Goal: Book appointment/travel/reservation

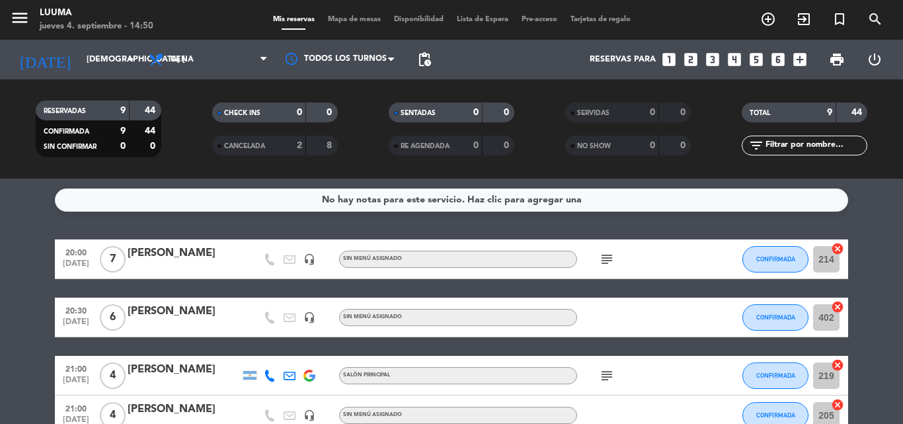
click at [216, 74] on div "Todos los servicios Brunch Almuerzo Cena Cena Todos los servicios Brunch Almuer…" at bounding box center [208, 60] width 132 height 40
click at [210, 60] on span "Cena" at bounding box center [208, 59] width 132 height 29
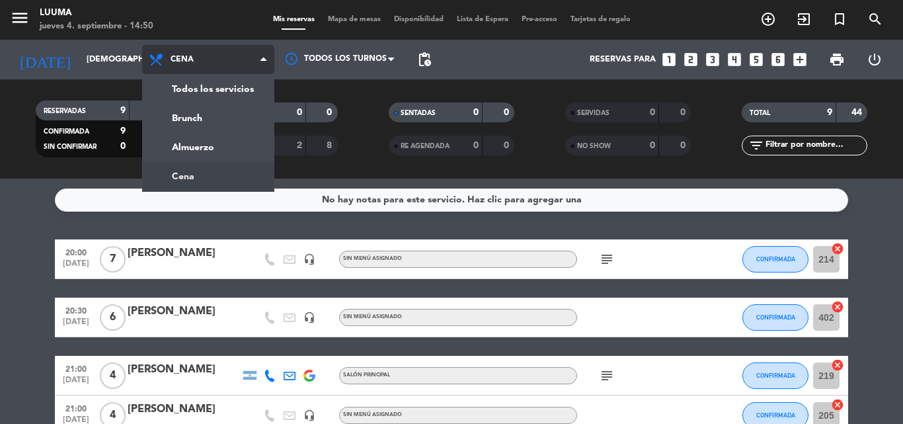
click at [208, 171] on div "menu Luuma jueves 4. septiembre - 14:50 Mis reservas Mapa de mesas Disponibilid…" at bounding box center [451, 89] width 903 height 179
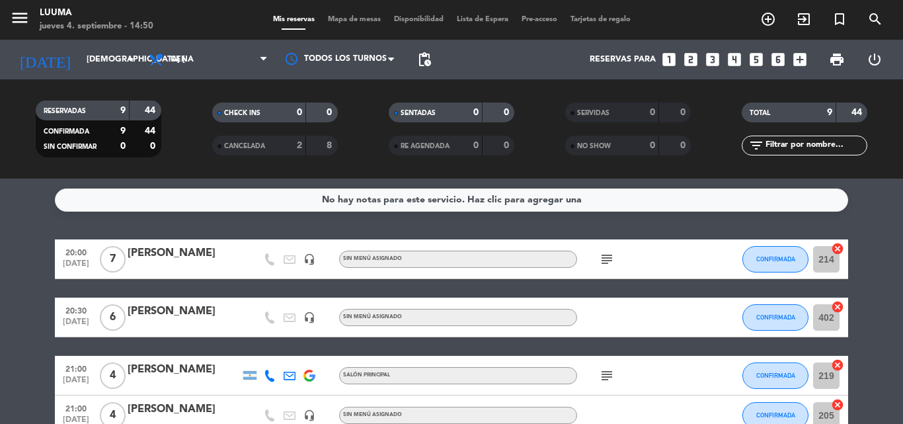
click at [328, 12] on div "menu Luuma jueves 4. septiembre - 14:50 Mis reservas Mapa de mesas Disponibilid…" at bounding box center [451, 20] width 903 height 40
click at [339, 20] on span "Mapa de mesas" at bounding box center [354, 19] width 66 height 7
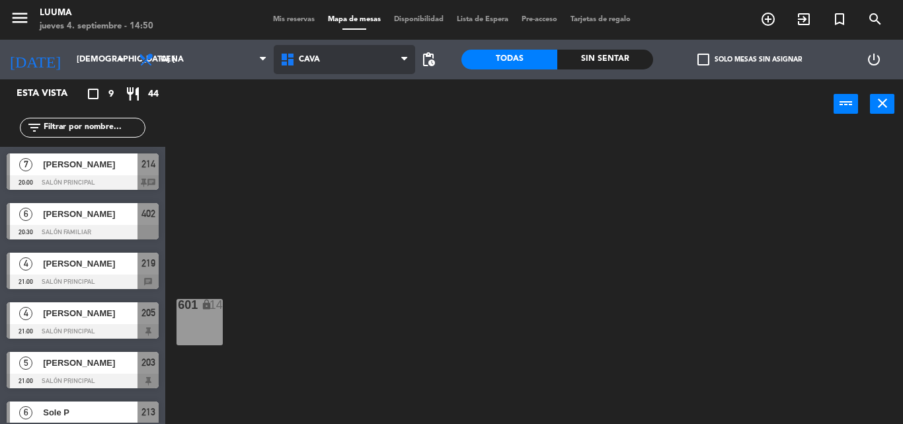
click at [298, 68] on span "Cava" at bounding box center [345, 59] width 142 height 29
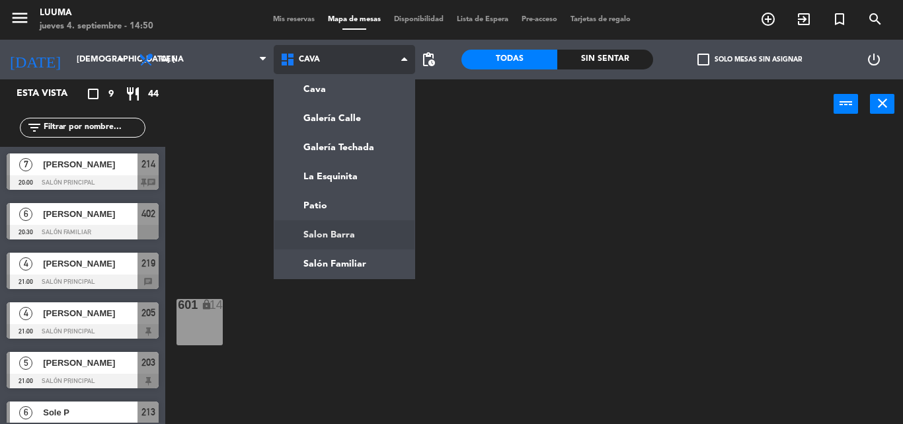
click at [342, 226] on ng-component "menu Luuma jueves 4. septiembre - 14:50 Mis reservas Mapa de mesas Disponibilid…" at bounding box center [451, 212] width 903 height 424
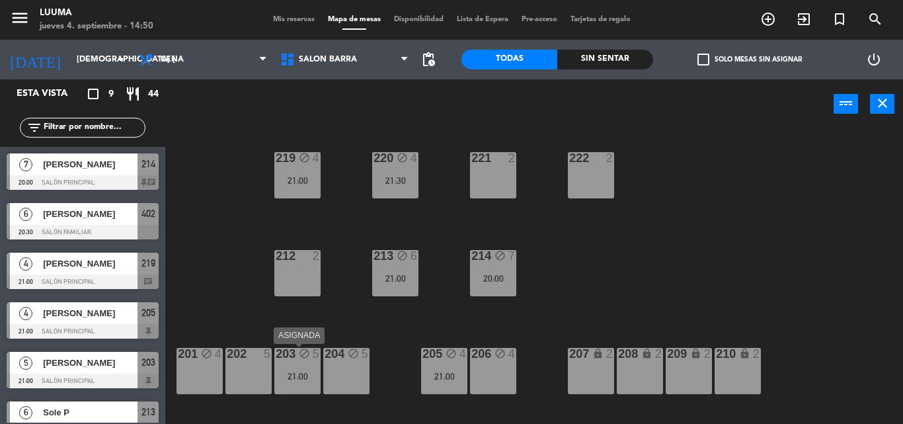
click at [284, 366] on div "203 block 5 21:00" at bounding box center [297, 371] width 46 height 46
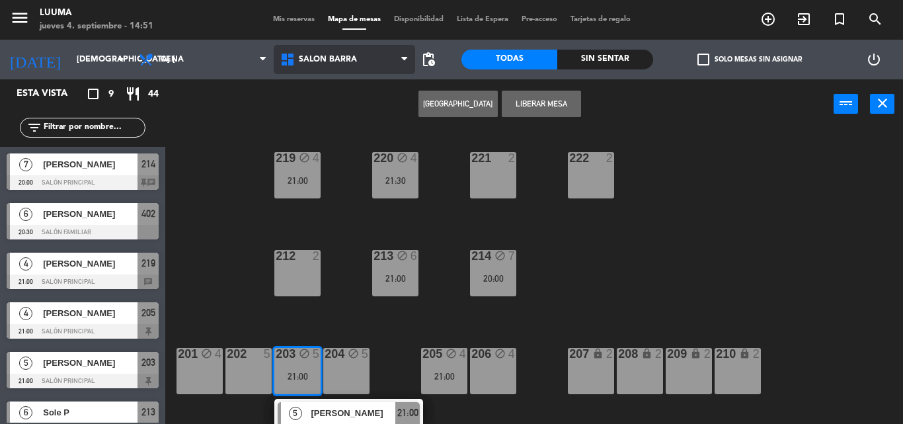
click at [318, 66] on span "Salon Barra" at bounding box center [345, 59] width 142 height 29
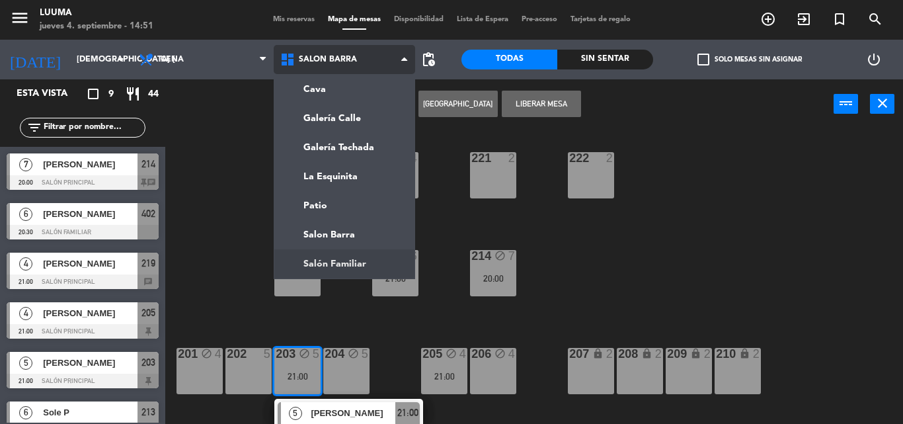
click at [355, 269] on ng-component "menu Luuma jueves 4. septiembre - 14:51 Mis reservas Mapa de mesas Disponibilid…" at bounding box center [451, 212] width 903 height 424
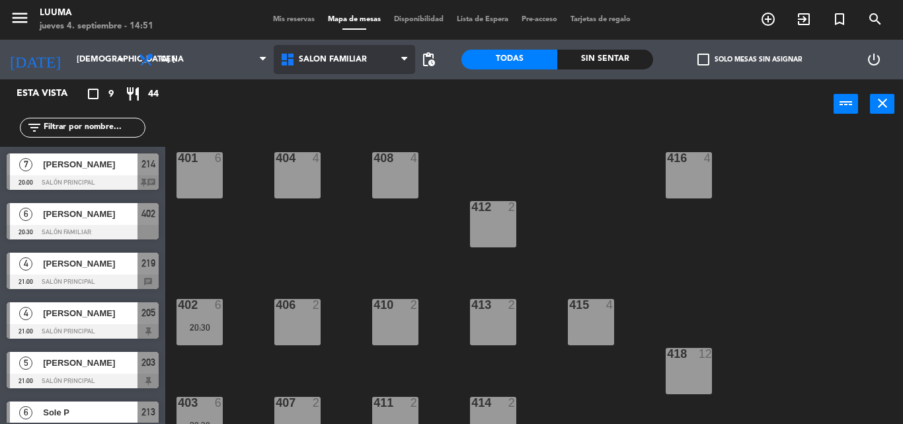
click at [298, 60] on icon at bounding box center [289, 60] width 19 height 16
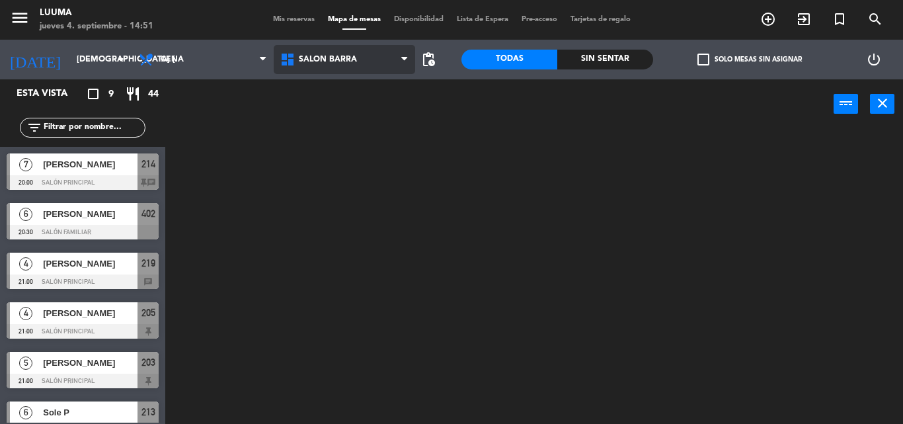
click at [337, 225] on ng-component "menu Luuma jueves 4. septiembre - 14:51 Mis reservas Mapa de mesas Disponibilid…" at bounding box center [451, 212] width 903 height 424
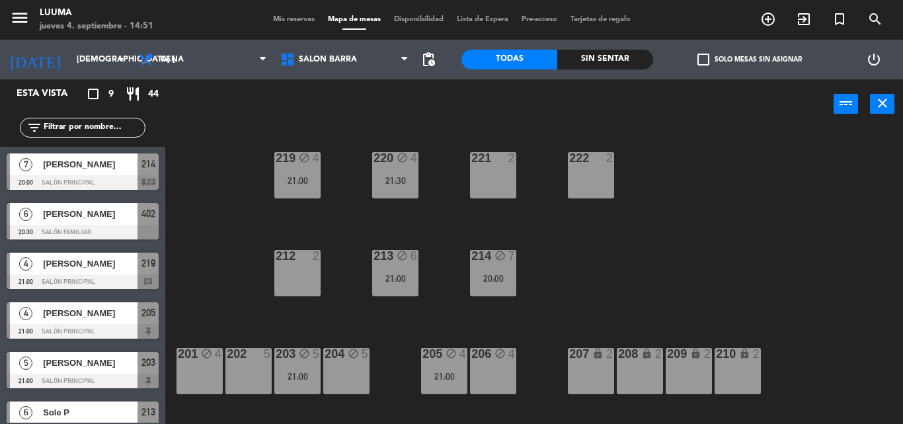
click at [213, 355] on div "4" at bounding box center [222, 354] width 22 height 13
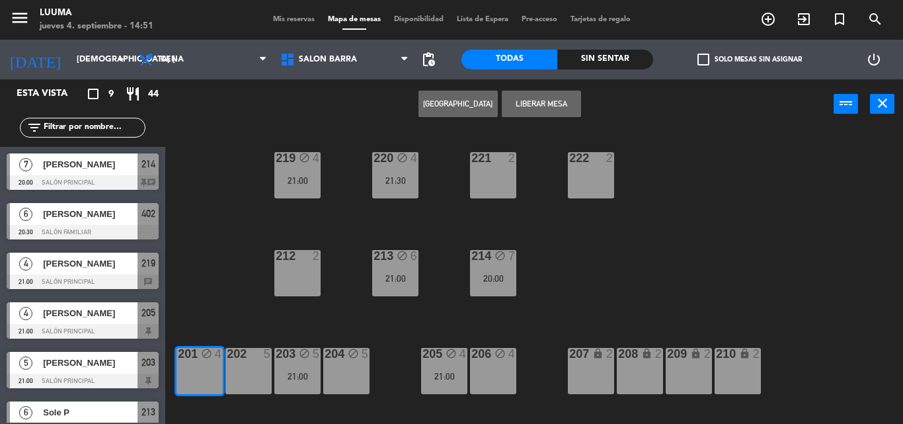
click at [234, 360] on div "202 5" at bounding box center [248, 354] width 46 height 13
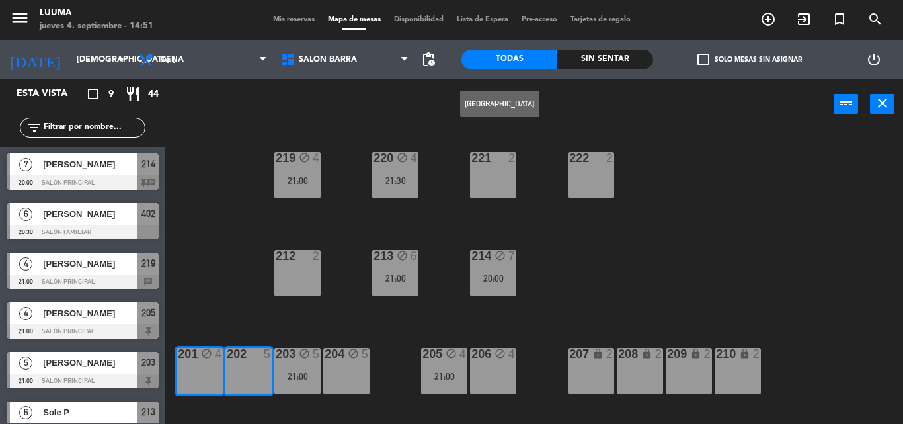
click at [343, 371] on div "204 block 5" at bounding box center [346, 371] width 46 height 46
click at [602, 275] on div "220 block 4 21:30 221 2 219 block 4 21:00 222 2 213 block 6 21:00 214 block 7 2…" at bounding box center [539, 276] width 729 height 295
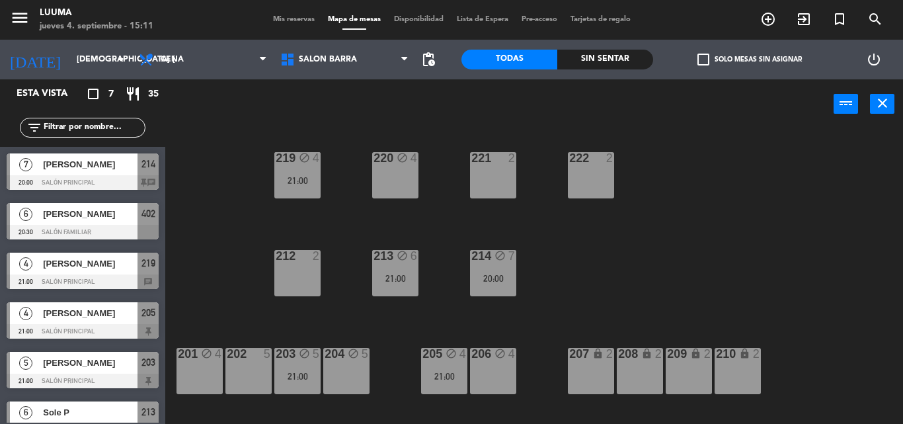
click at [255, 375] on div "202 5" at bounding box center [248, 371] width 46 height 46
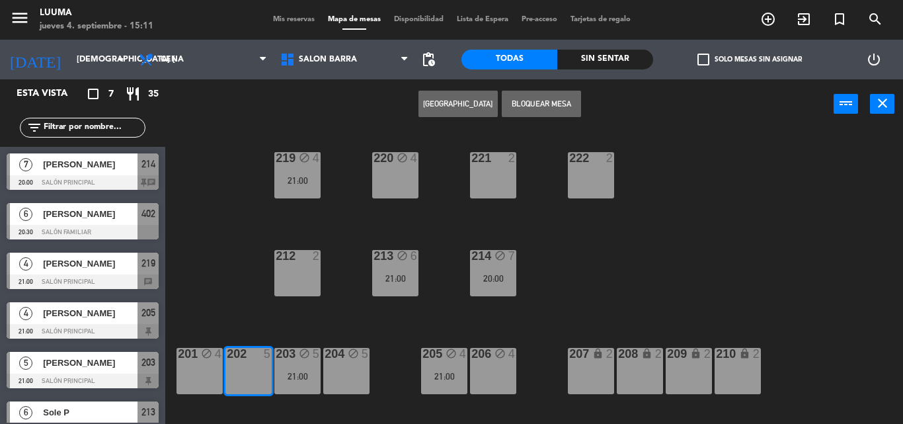
click at [462, 102] on button "[GEOGRAPHIC_DATA]" at bounding box center [458, 104] width 79 height 26
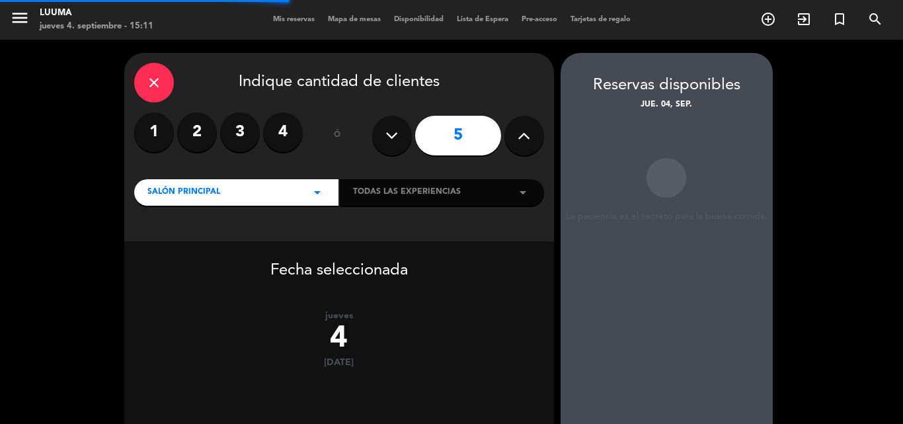
click at [529, 138] on icon at bounding box center [524, 136] width 13 height 20
type input "6"
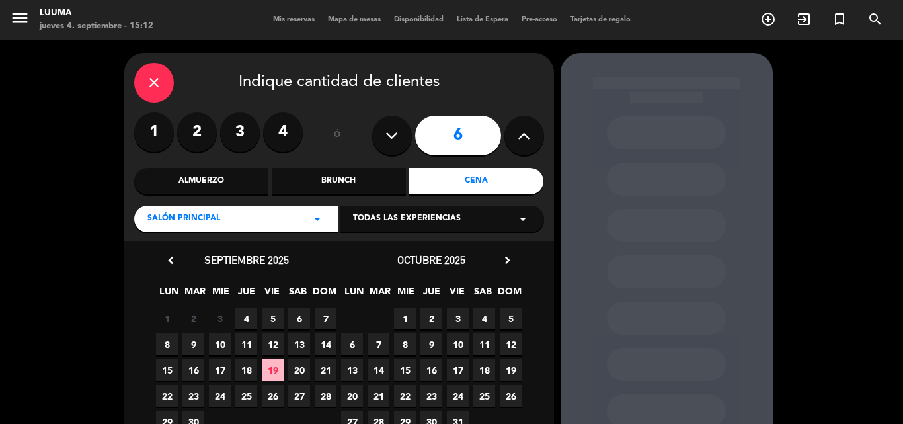
scroll to position [66, 0]
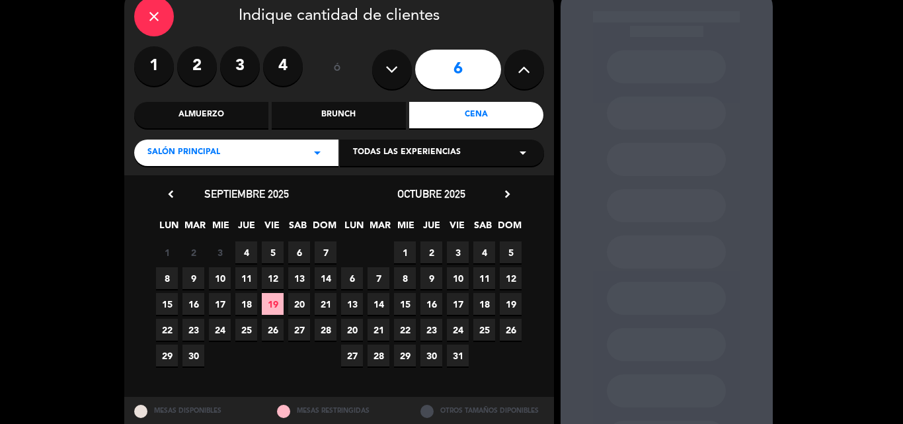
click at [152, 7] on div "close" at bounding box center [154, 17] width 40 height 40
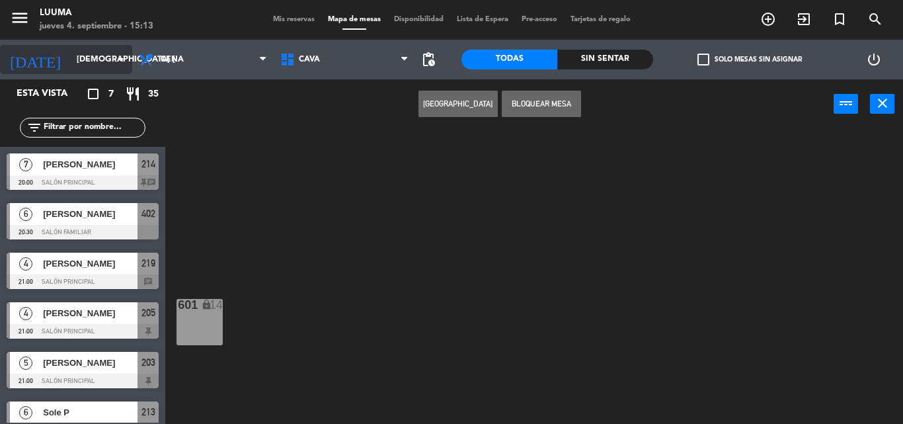
click at [70, 67] on input "[DEMOGRAPHIC_DATA] [DATE]" at bounding box center [126, 59] width 112 height 22
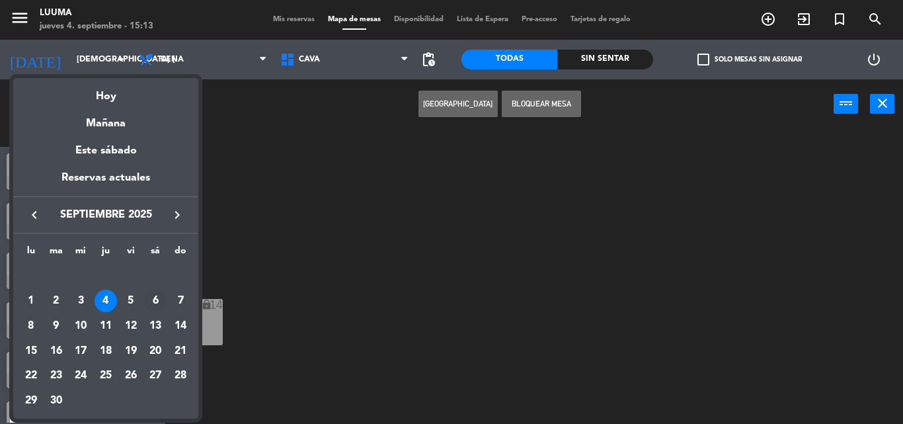
click at [151, 300] on div "6" at bounding box center [155, 301] width 22 height 22
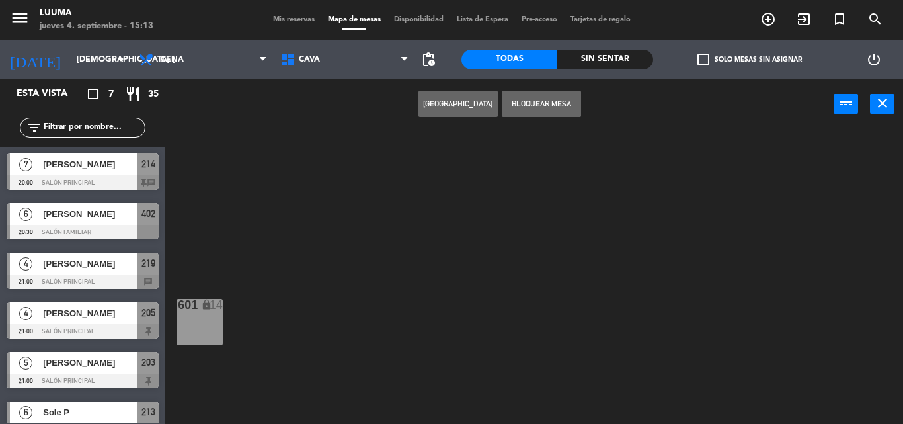
type input "sáb. [DATE]"
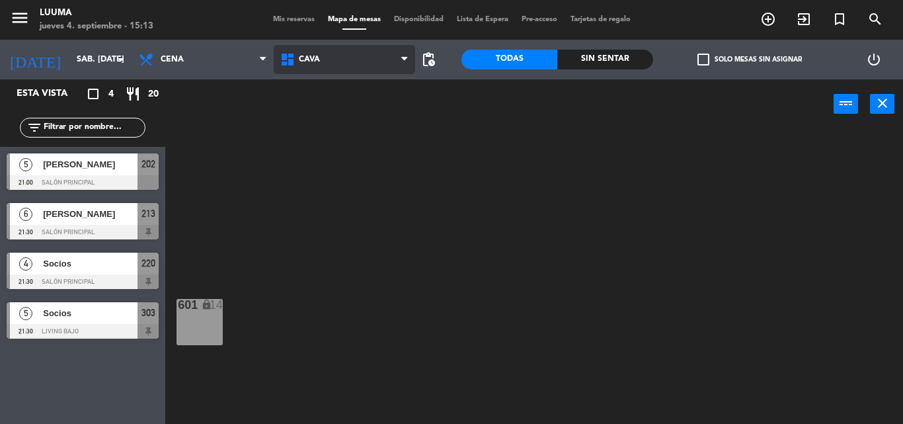
click at [344, 46] on span "Cava" at bounding box center [345, 59] width 142 height 29
click at [354, 231] on ng-component "menu Luuma jueves 4. septiembre - 15:13 Mis reservas Mapa de mesas Disponibilid…" at bounding box center [451, 212] width 903 height 424
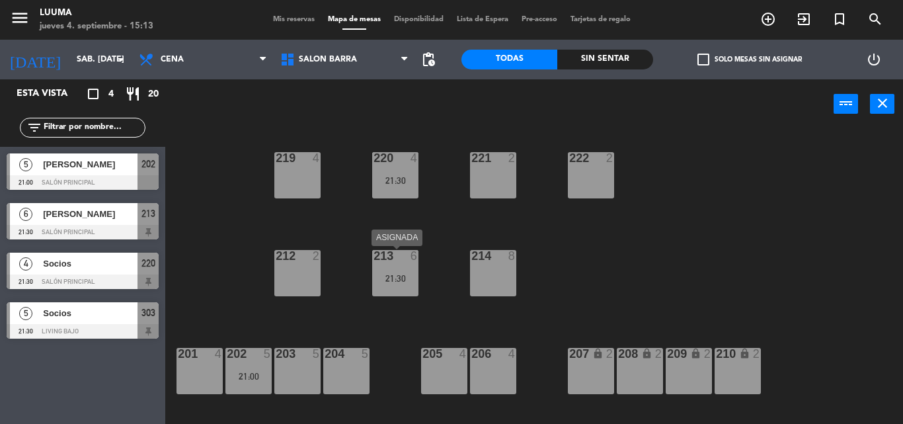
click at [390, 294] on div "213 6 21:30" at bounding box center [395, 273] width 46 height 46
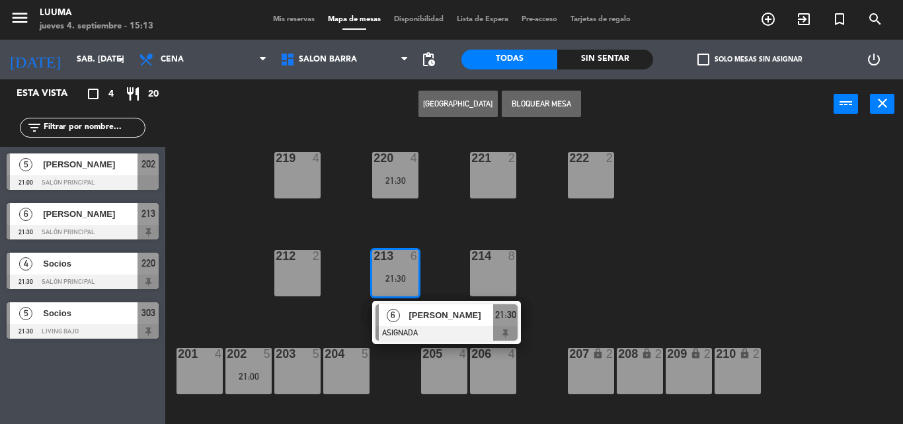
click at [302, 307] on div "220 4 21:30 221 2 219 4 222 2 213 6 21:30 6 [PERSON_NAME] ASIGNADA 21:30 214 8 …" at bounding box center [539, 276] width 729 height 295
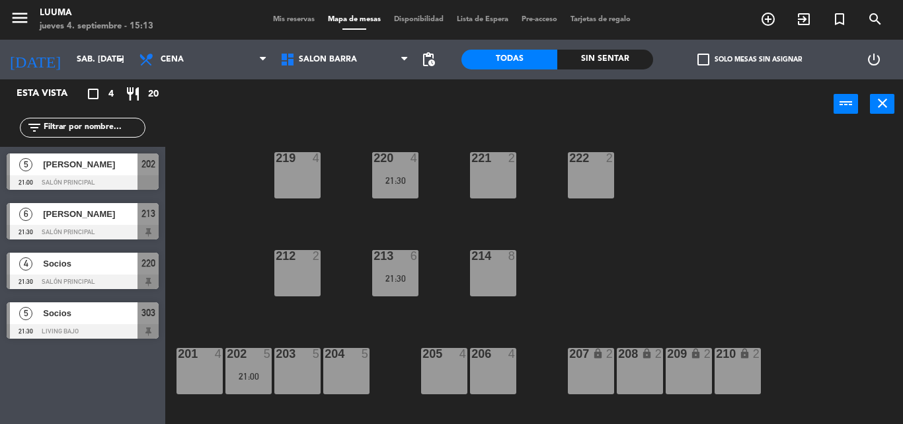
click at [485, 272] on div "214 8" at bounding box center [493, 273] width 46 height 46
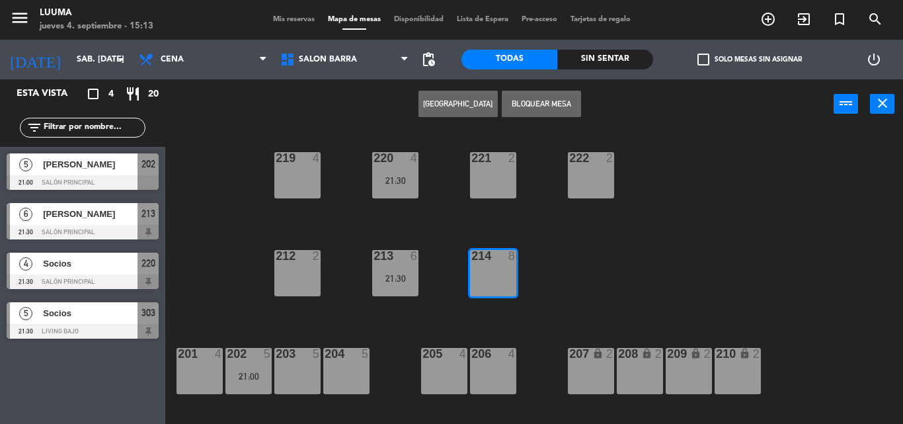
click at [460, 96] on button "[GEOGRAPHIC_DATA]" at bounding box center [458, 104] width 79 height 26
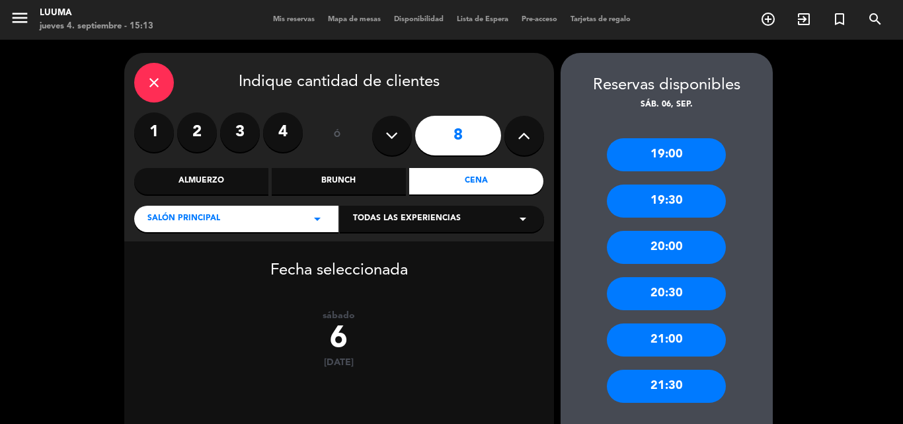
click at [648, 337] on div "21:00" at bounding box center [666, 339] width 119 height 33
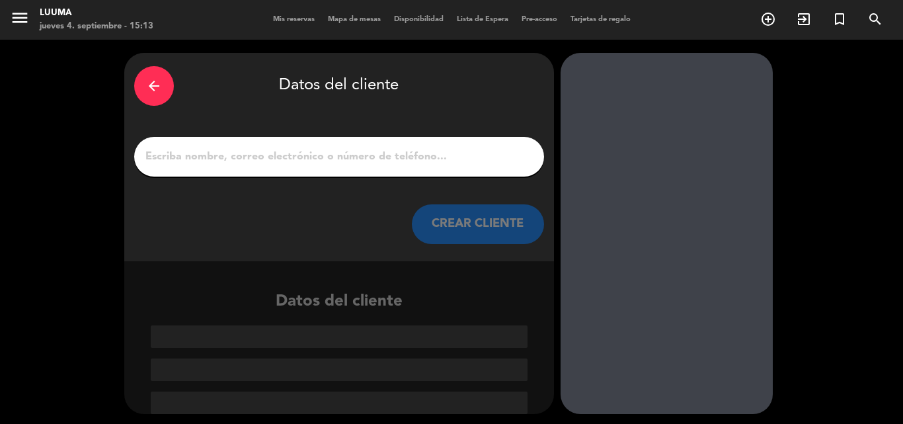
click at [294, 151] on input "1" at bounding box center [339, 156] width 390 height 19
click at [298, 143] on div at bounding box center [339, 157] width 410 height 40
click at [291, 156] on input "1" at bounding box center [339, 156] width 390 height 19
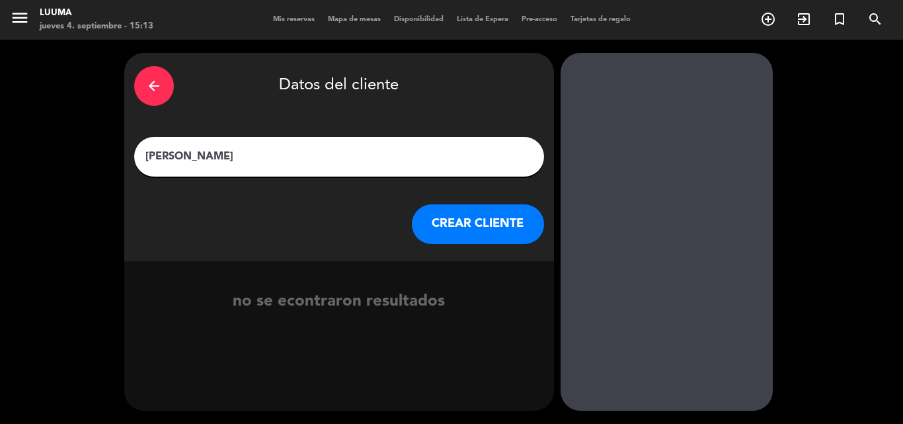
click at [181, 163] on input "[PERSON_NAME]" at bounding box center [339, 156] width 390 height 19
type input "[PERSON_NAME]"
click at [438, 230] on button "CREAR CLIENTE" at bounding box center [478, 224] width 132 height 40
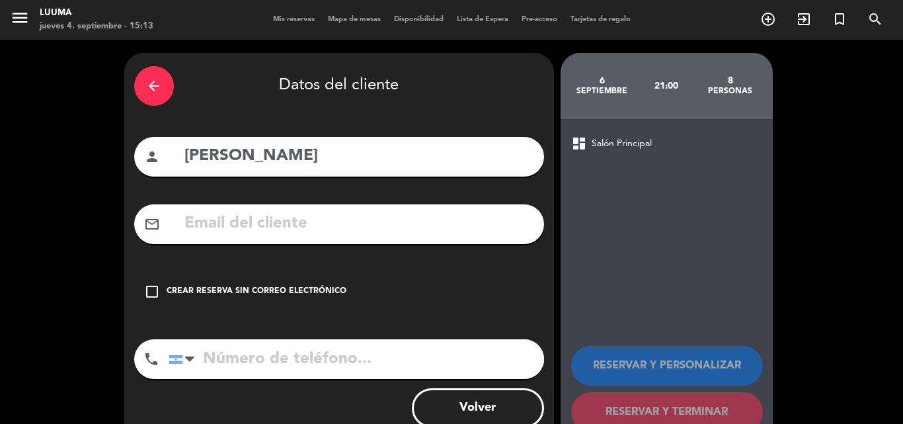
drag, startPoint x: 227, startPoint y: 290, endPoint x: 234, endPoint y: 288, distance: 7.5
click at [227, 290] on div "Crear reserva sin correo electrónico" at bounding box center [257, 291] width 180 height 13
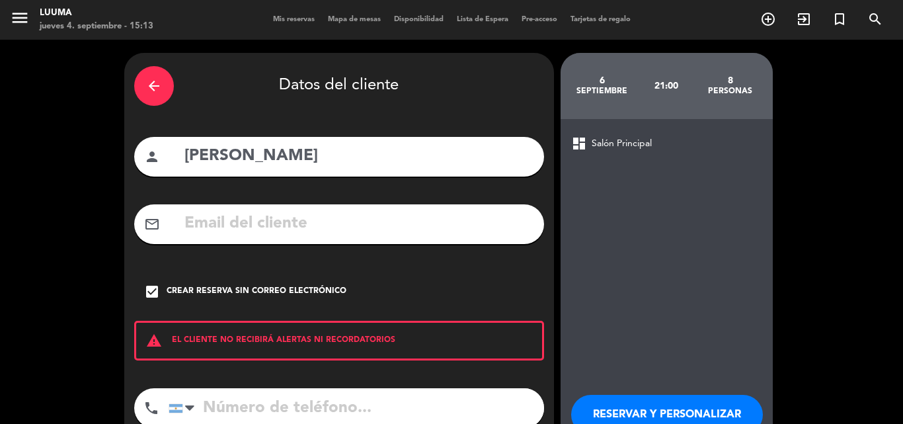
click at [686, 401] on button "RESERVAR Y PERSONALIZAR" at bounding box center [667, 415] width 192 height 40
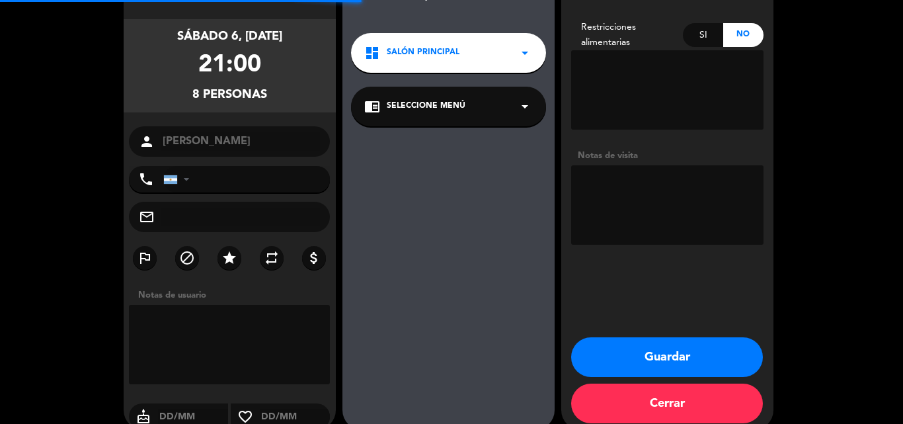
scroll to position [53, 0]
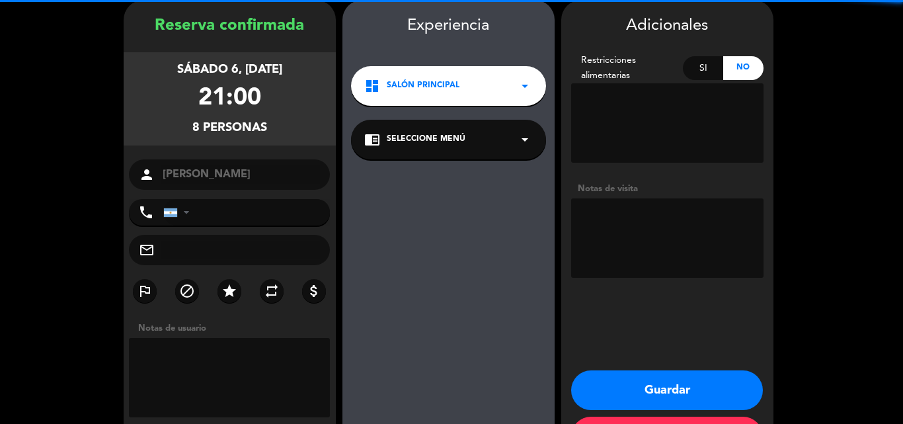
click at [665, 218] on textarea at bounding box center [667, 237] width 192 height 79
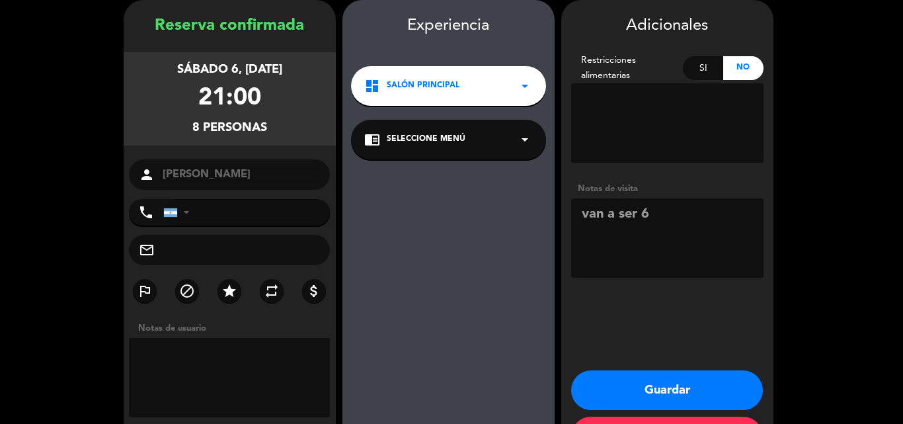
type textarea "van a ser 6"
click at [681, 384] on button "Guardar" at bounding box center [667, 390] width 192 height 40
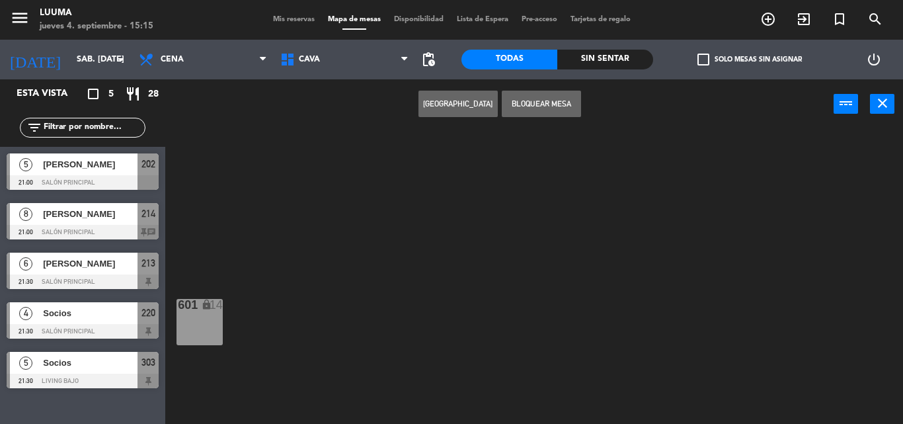
click at [91, 163] on span "[PERSON_NAME]" at bounding box center [90, 164] width 95 height 14
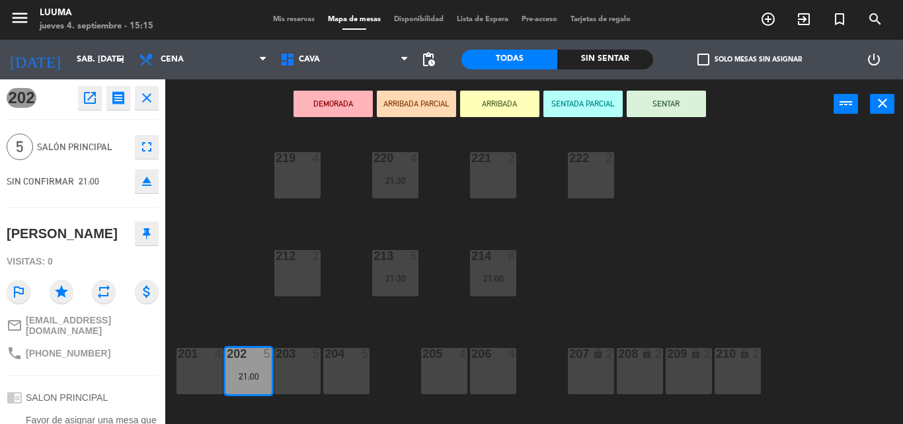
click at [278, 16] on span "Mis reservas" at bounding box center [293, 19] width 55 height 7
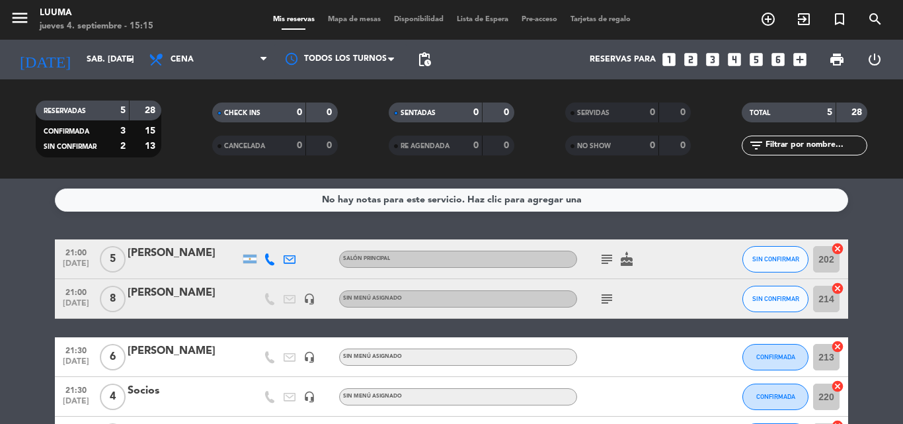
click at [632, 258] on icon "cake" at bounding box center [627, 259] width 16 height 16
click at [612, 255] on icon "subject" at bounding box center [607, 259] width 16 height 16
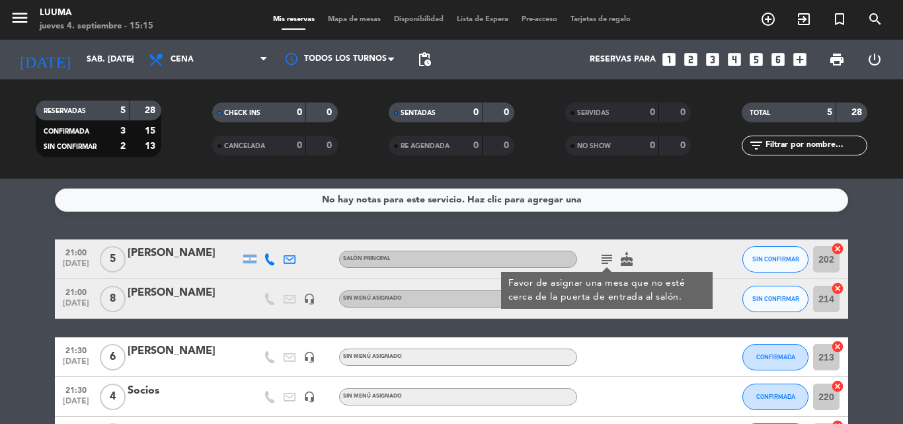
click at [612, 255] on icon "subject" at bounding box center [607, 259] width 16 height 16
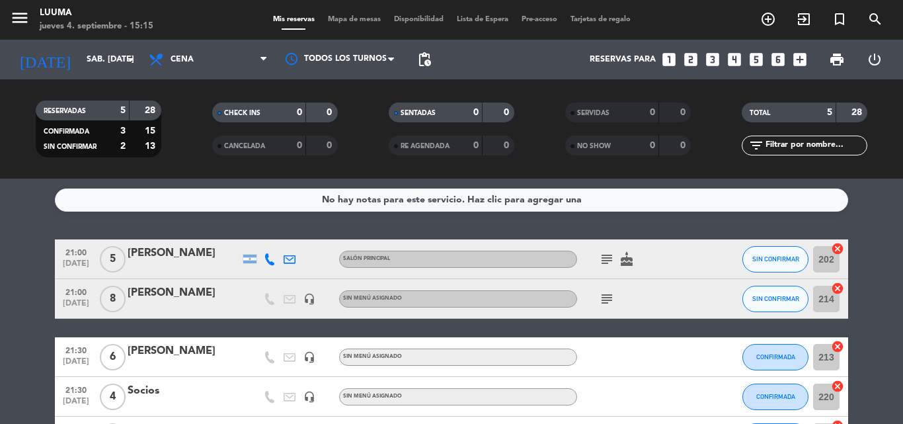
click at [840, 286] on icon "cancel" at bounding box center [837, 288] width 13 height 13
click at [598, 294] on span "subject" at bounding box center [607, 299] width 20 height 16
click at [616, 300] on span "subject" at bounding box center [607, 299] width 20 height 16
click at [606, 298] on icon "subject" at bounding box center [607, 299] width 16 height 16
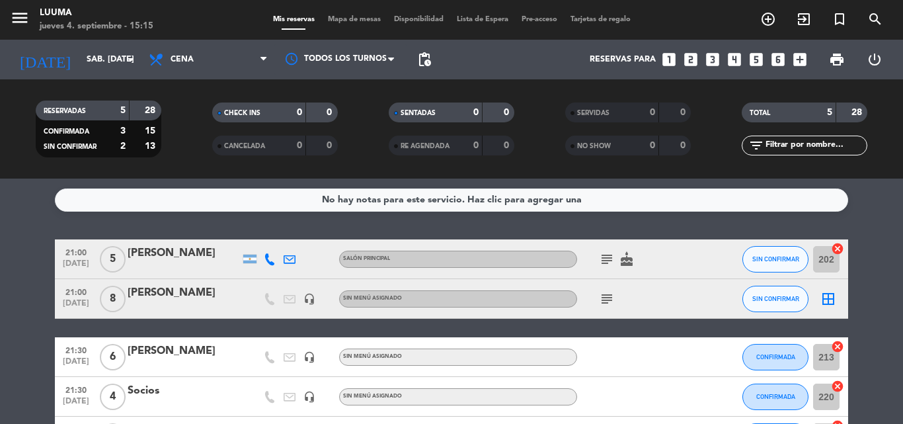
click at [611, 261] on icon "subject" at bounding box center [607, 259] width 16 height 16
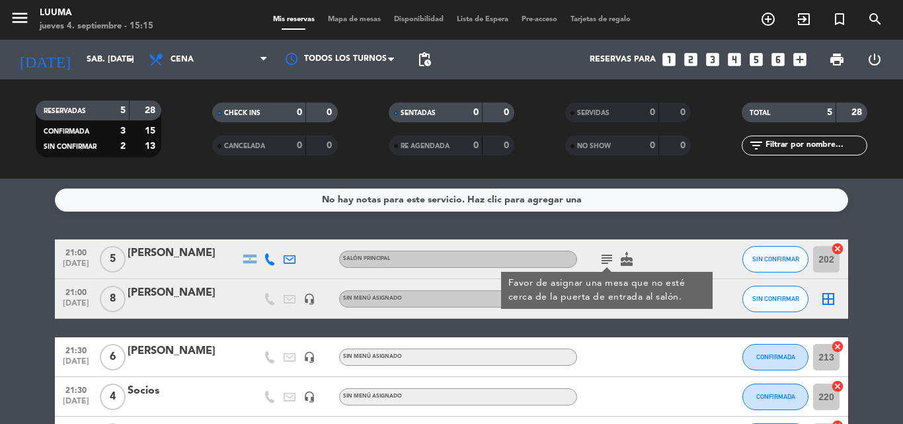
click at [611, 261] on icon "subject" at bounding box center [607, 259] width 16 height 16
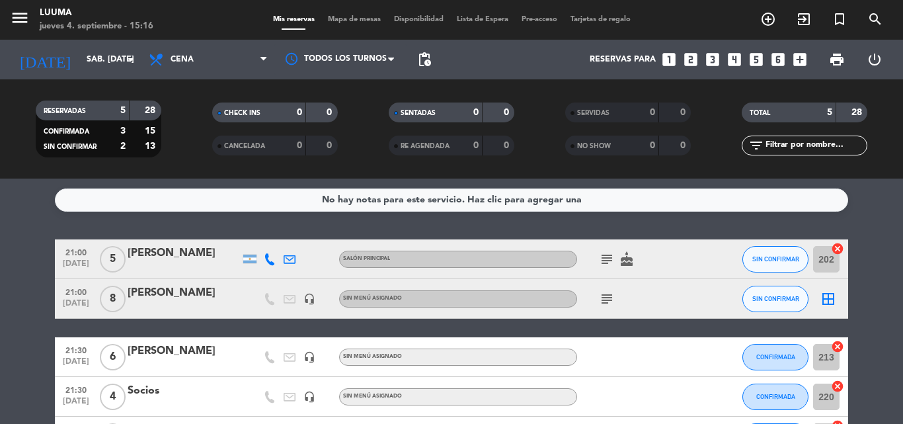
click at [831, 296] on icon "border_all" at bounding box center [829, 299] width 16 height 16
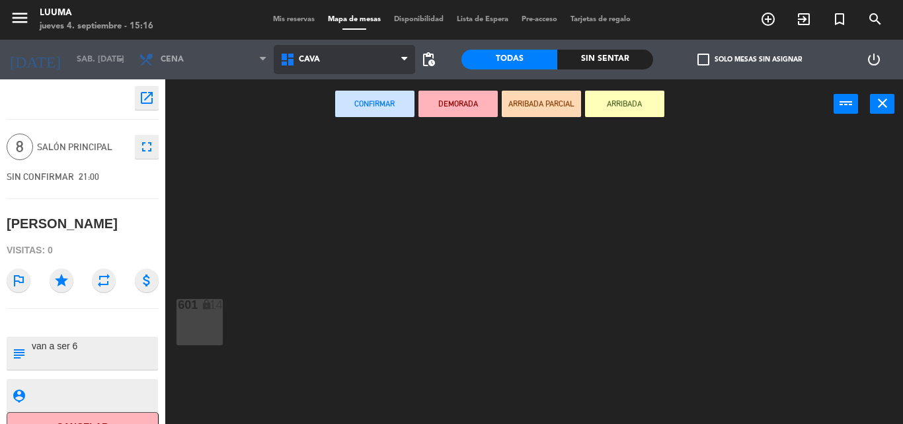
click at [337, 58] on span "Cava" at bounding box center [345, 59] width 142 height 29
click at [351, 228] on ng-component "menu Luuma jueves 4. septiembre - 15:16 Mis reservas Mapa de mesas Disponibilid…" at bounding box center [451, 212] width 903 height 424
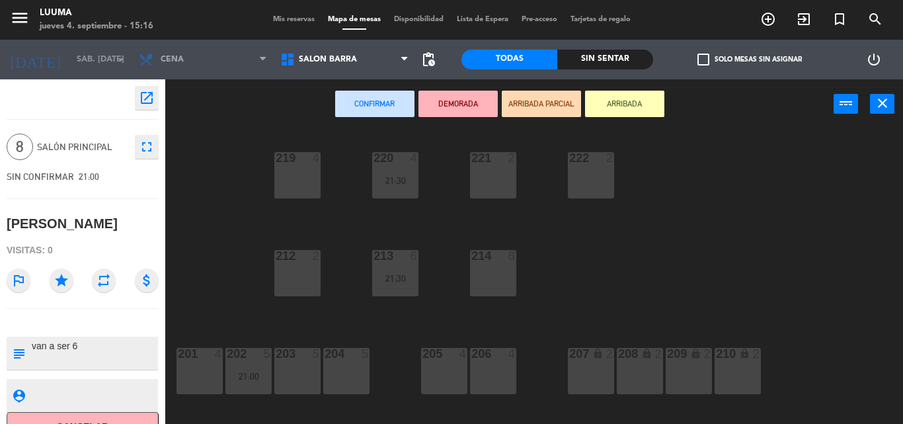
click at [493, 268] on div "214 8" at bounding box center [493, 273] width 46 height 46
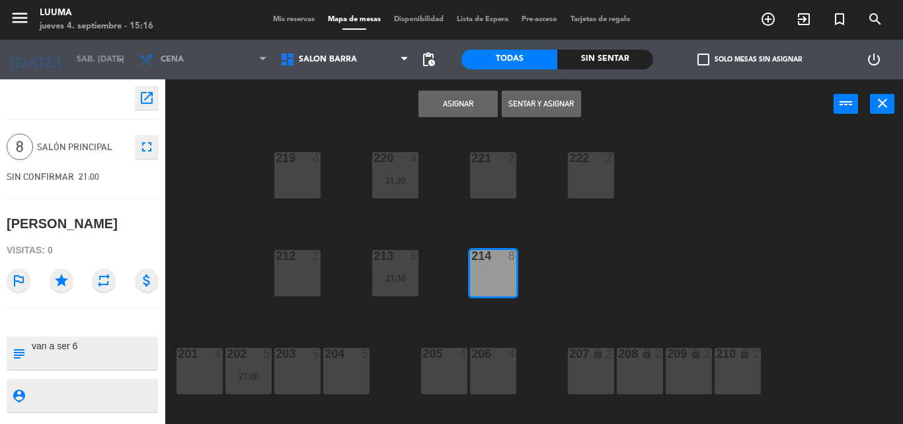
click at [464, 102] on button "Asignar" at bounding box center [458, 104] width 79 height 26
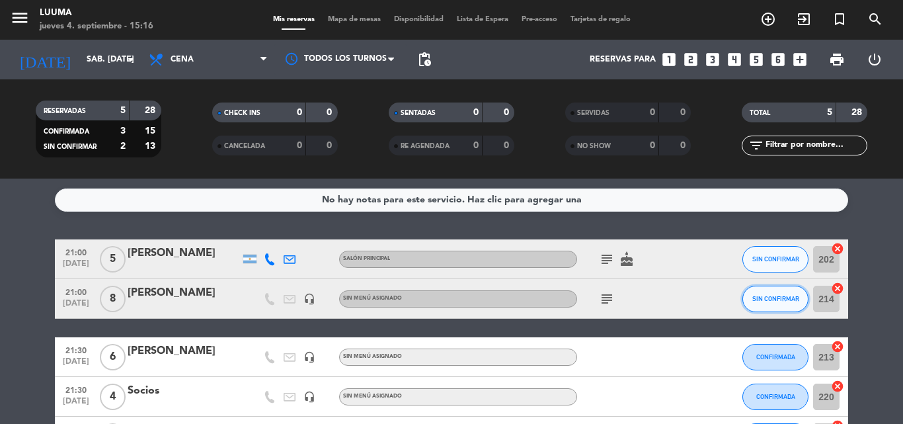
click at [784, 297] on span "SIN CONFIRMAR" at bounding box center [776, 298] width 47 height 7
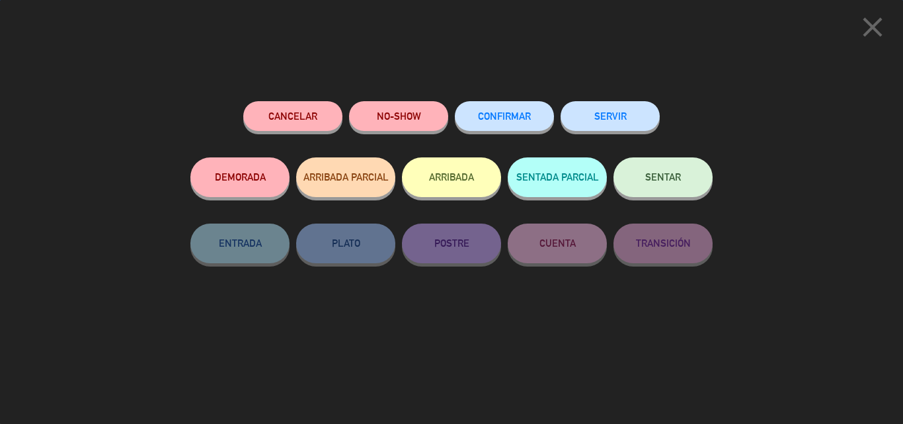
click at [527, 116] on span "CONFIRMAR" at bounding box center [504, 115] width 53 height 11
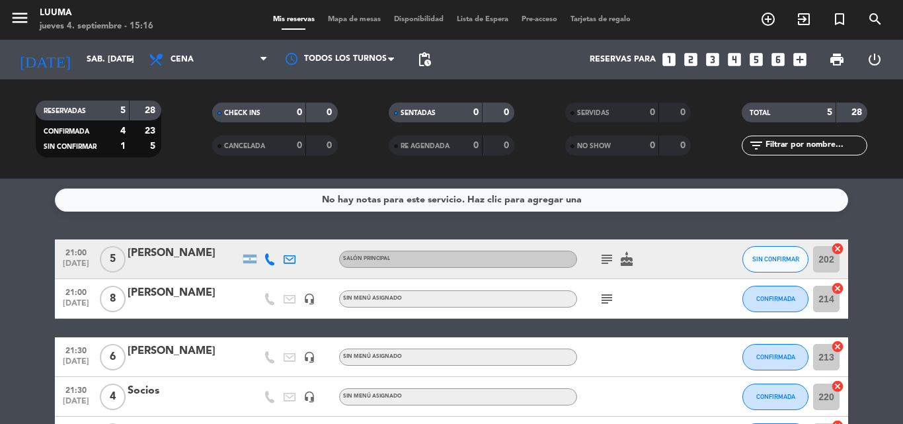
click at [358, 20] on span "Mapa de mesas" at bounding box center [354, 19] width 66 height 7
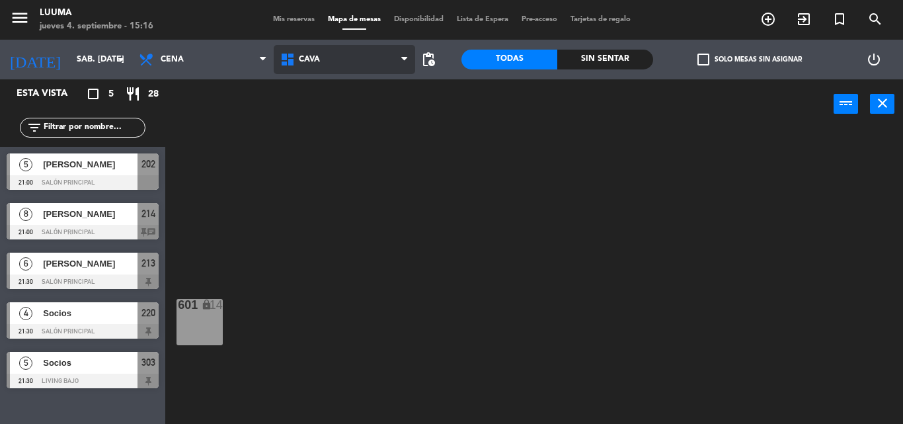
click at [382, 72] on span "Cava" at bounding box center [345, 59] width 142 height 29
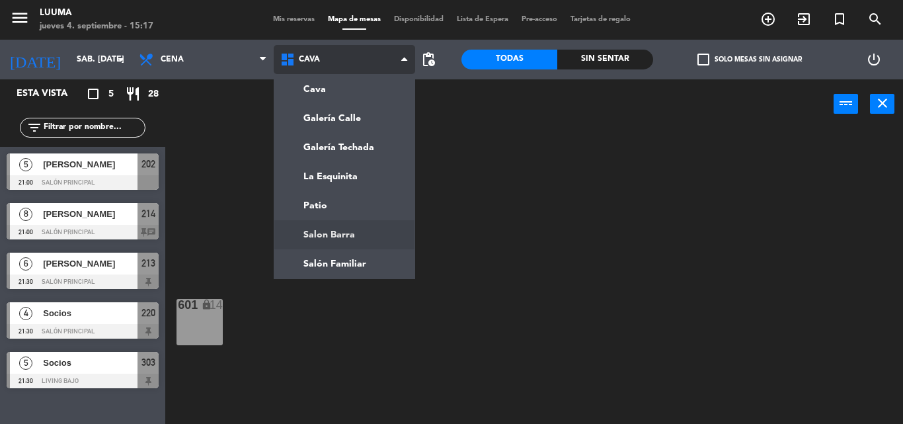
click at [370, 229] on ng-component "menu Luuma jueves 4. septiembre - 15:17 Mis reservas Mapa de mesas Disponibilid…" at bounding box center [451, 212] width 903 height 424
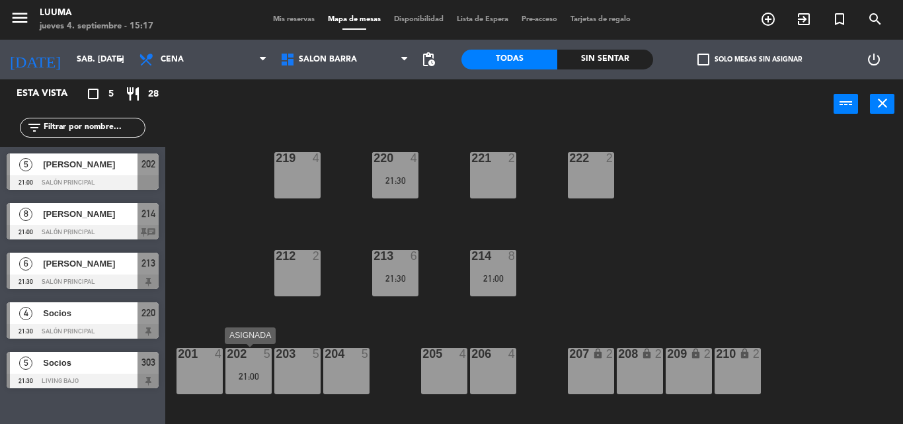
click at [263, 358] on div "5" at bounding box center [271, 354] width 22 height 12
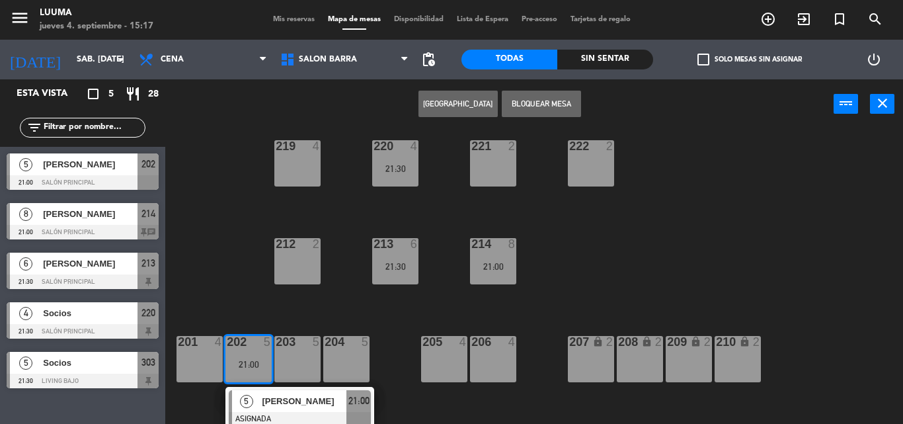
scroll to position [18, 0]
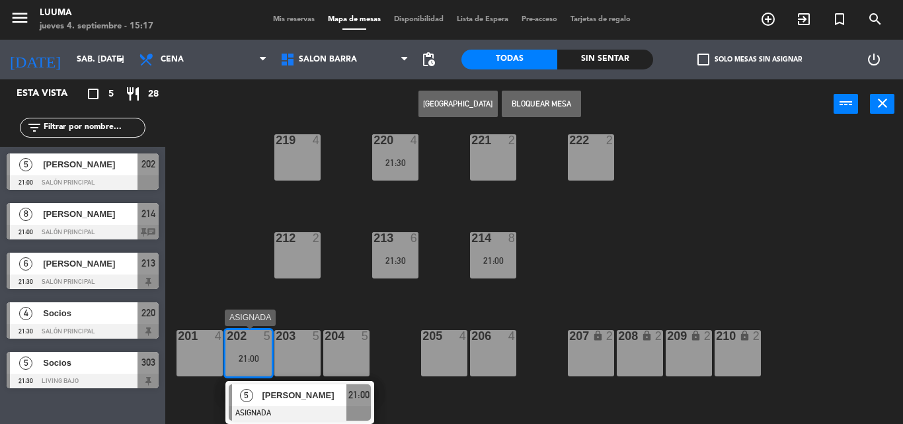
click at [337, 401] on span "[PERSON_NAME]" at bounding box center [304, 395] width 85 height 14
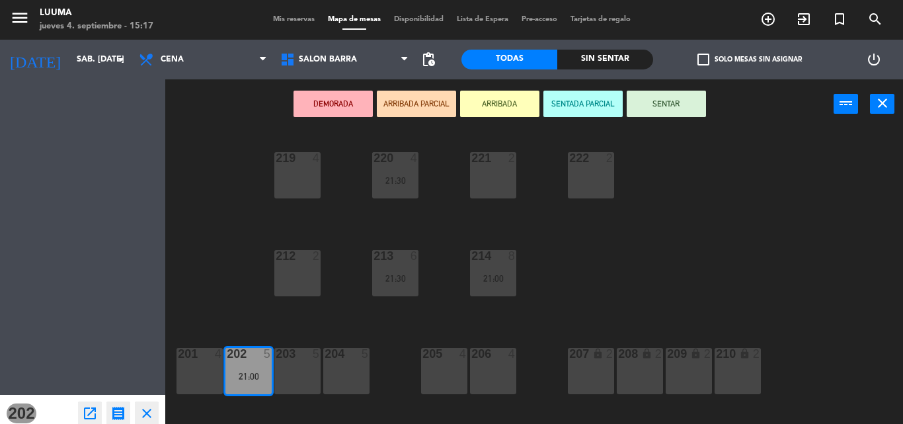
scroll to position [0, 0]
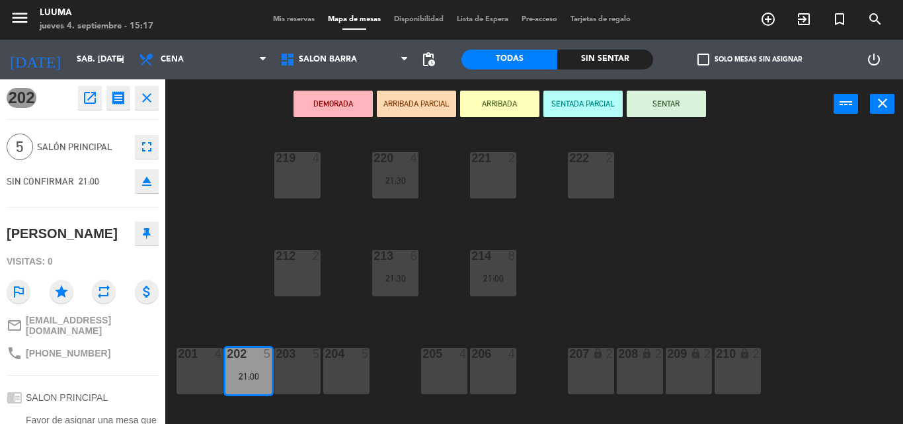
click at [294, 20] on span "Mis reservas" at bounding box center [293, 19] width 55 height 7
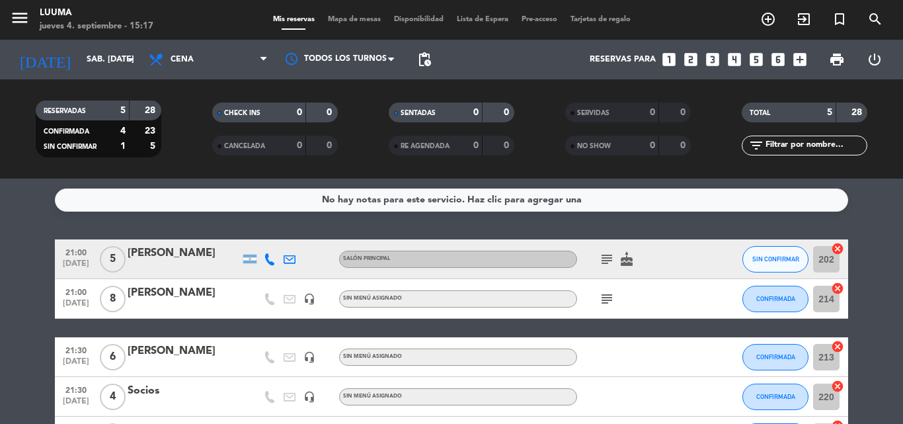
click at [671, 256] on div "subject cake" at bounding box center [636, 258] width 119 height 39
click at [611, 261] on icon "subject" at bounding box center [607, 259] width 16 height 16
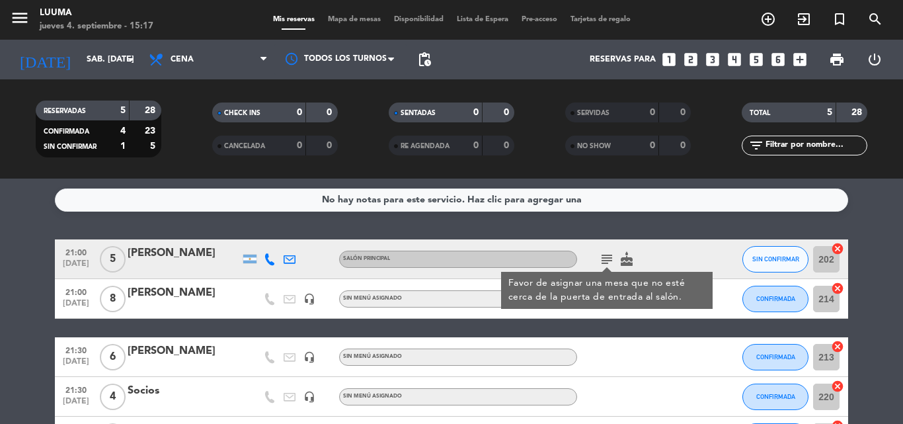
click at [682, 259] on div "subject Favor de asignar una mesa que no esté cerca de la puerta de entrada al …" at bounding box center [636, 258] width 119 height 39
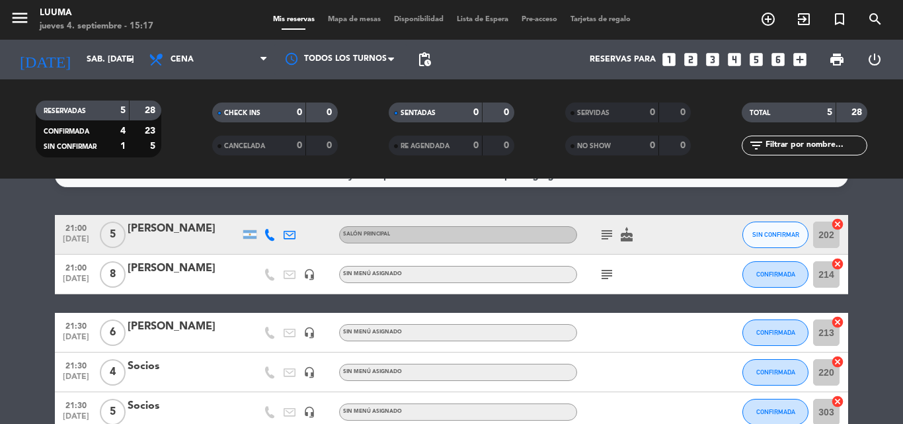
scroll to position [66, 0]
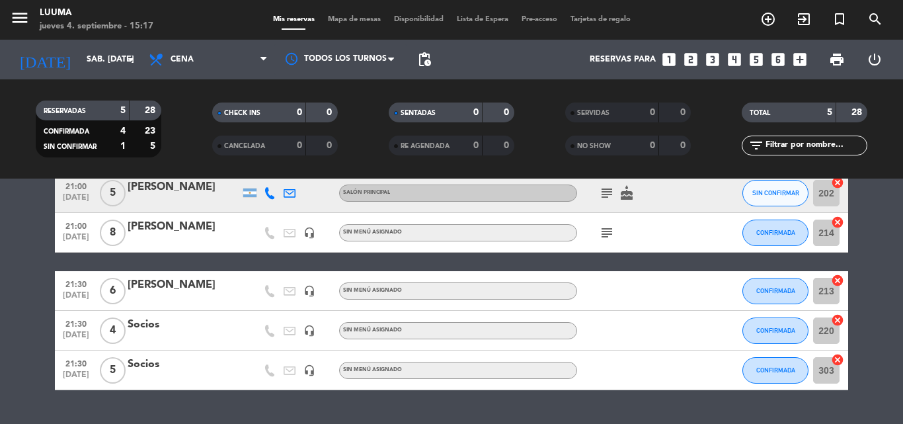
click at [710, 196] on div at bounding box center [714, 192] width 36 height 39
click at [791, 194] on span "SIN CONFIRMAR" at bounding box center [776, 192] width 47 height 7
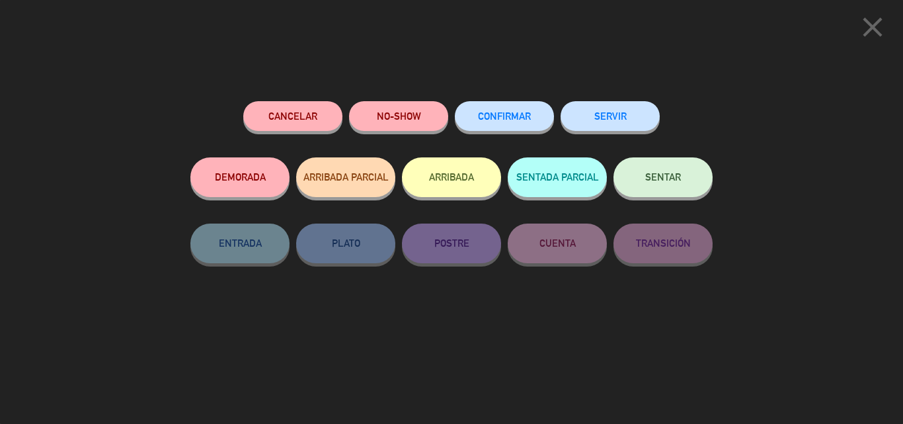
click at [302, 110] on button "Cancelar" at bounding box center [292, 116] width 99 height 30
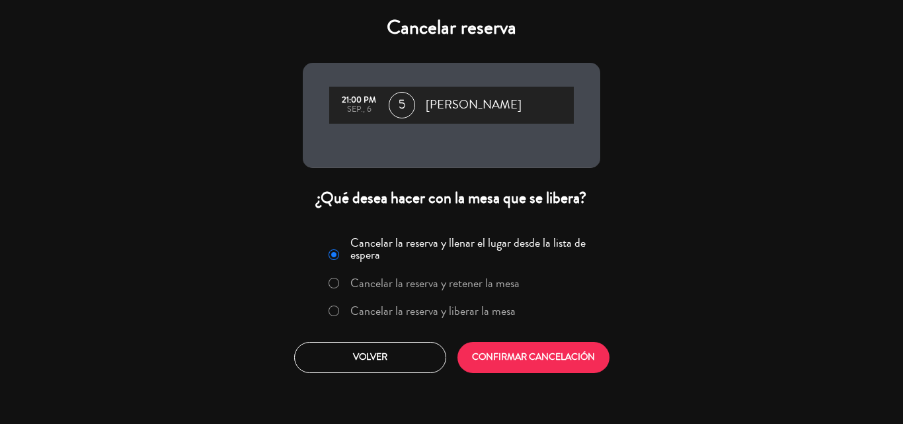
click at [400, 308] on label "Cancelar la reserva y liberar la mesa" at bounding box center [432, 311] width 165 height 12
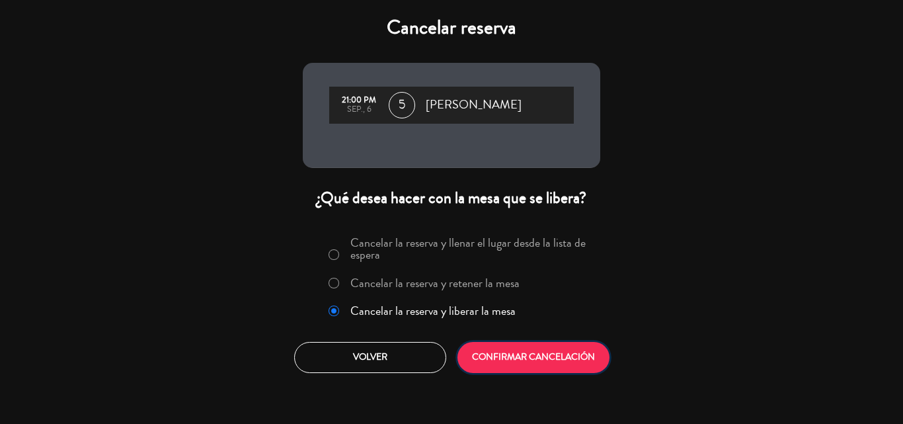
click at [512, 362] on button "CONFIRMAR CANCELACIÓN" at bounding box center [534, 357] width 152 height 31
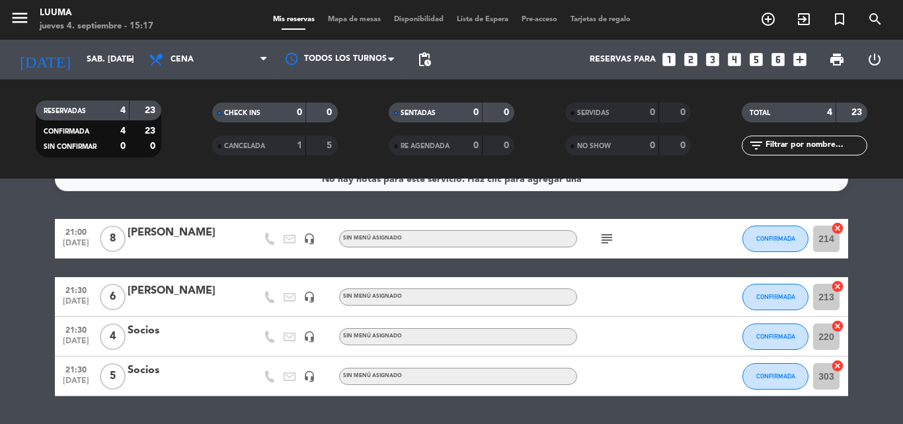
scroll to position [0, 0]
